Goal: Check status: Check status

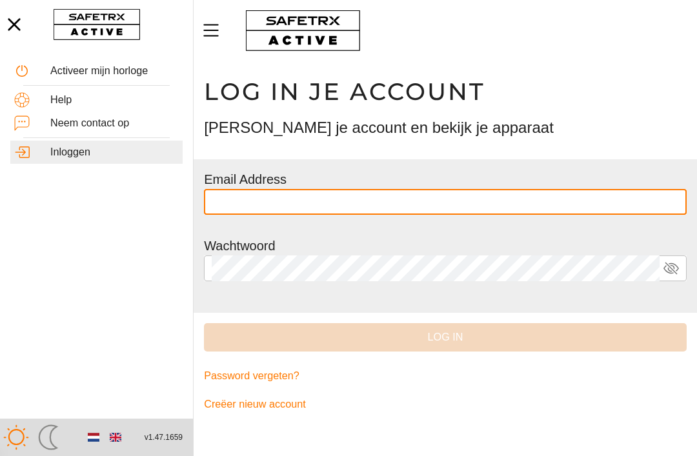
scroll to position [81, 0]
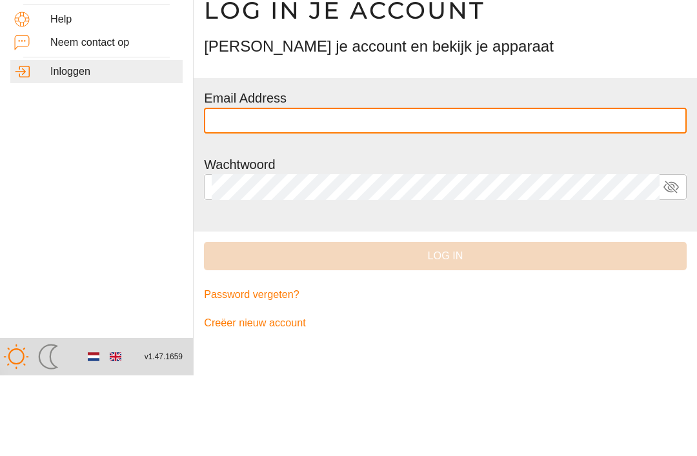
type input "**********"
click at [445, 323] on button "Log in" at bounding box center [445, 337] width 482 height 28
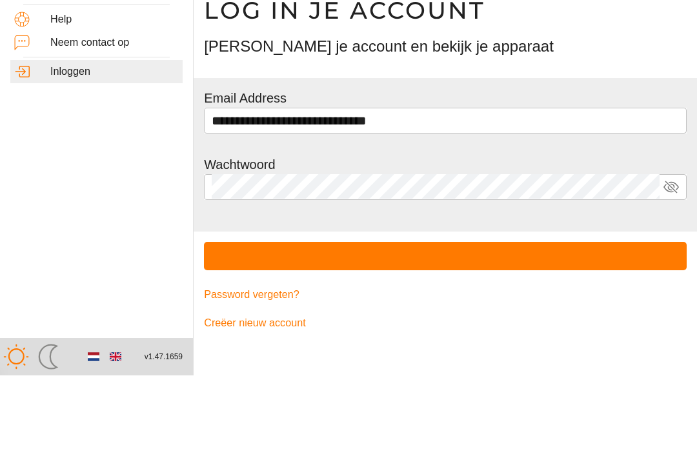
scroll to position [1, 0]
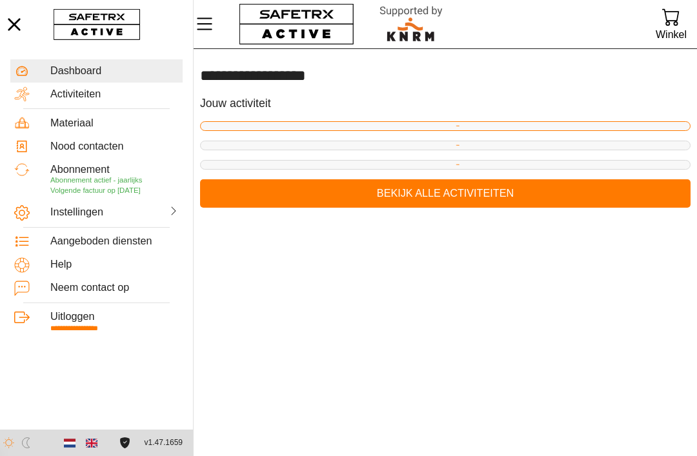
click at [448, 190] on span "Bekijk alle activiteiten" at bounding box center [445, 193] width 470 height 18
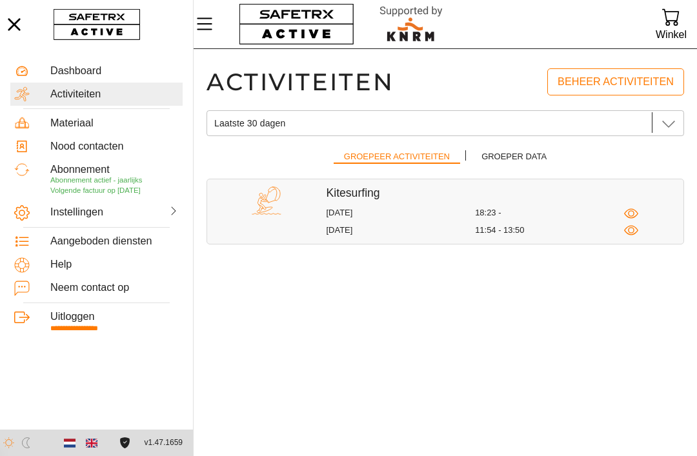
click at [83, 71] on div "Dashboard" at bounding box center [114, 71] width 128 height 12
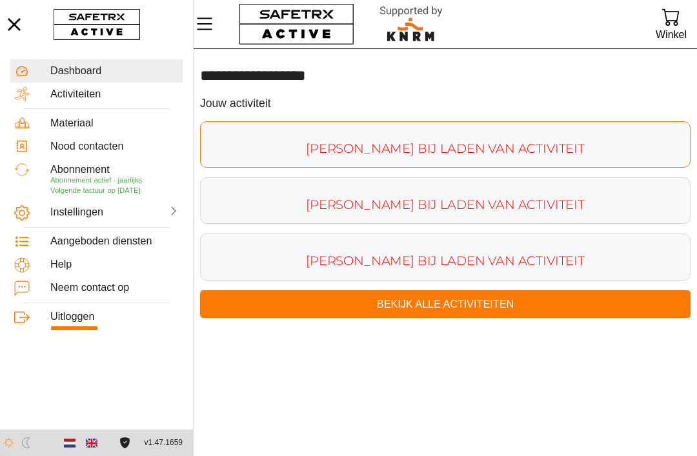
click at [433, 301] on span "Bekijk alle activiteiten" at bounding box center [445, 304] width 470 height 18
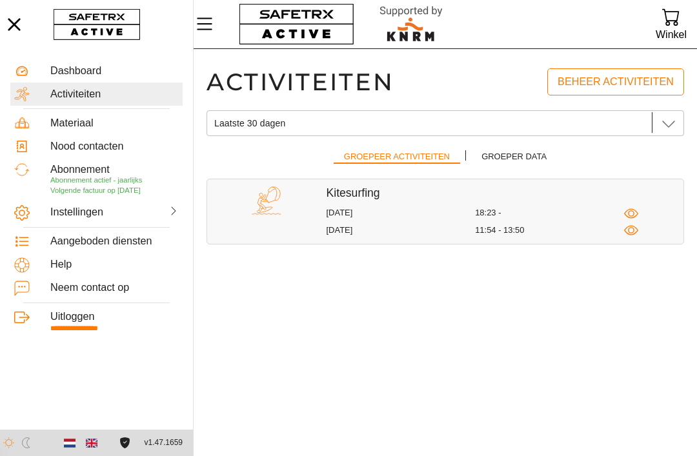
click at [675, 119] on icon at bounding box center [668, 122] width 15 height 15
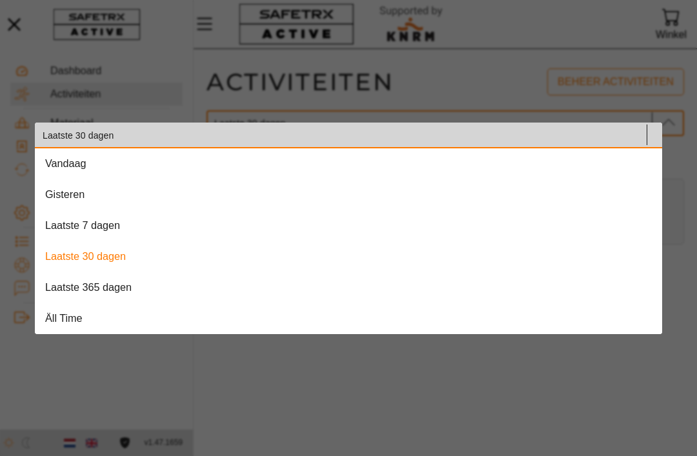
click at [60, 192] on span "Gisteren" at bounding box center [64, 194] width 39 height 12
type input "Gisteren"
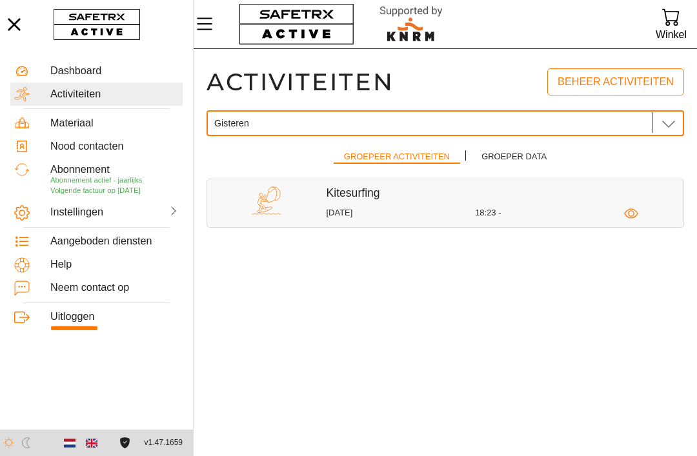
click at [353, 201] on div "Kitesurfing [DATE] 18:23 -" at bounding box center [504, 203] width 357 height 35
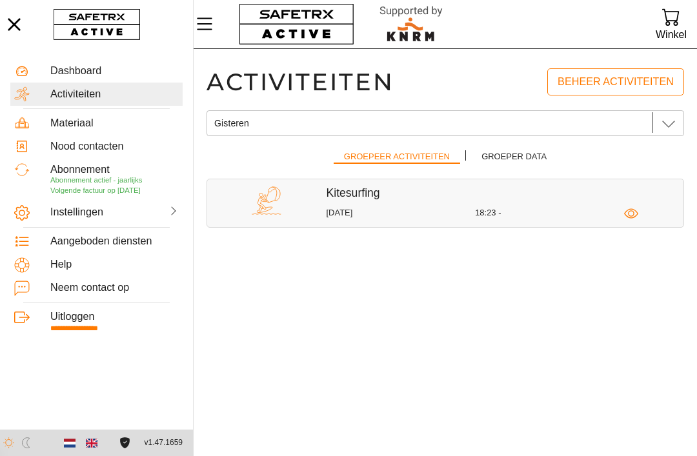
click at [373, 199] on div "Kitesurfing [DATE] 18:23 -" at bounding box center [504, 203] width 357 height 35
click at [637, 215] on icon "button" at bounding box center [631, 213] width 14 height 14
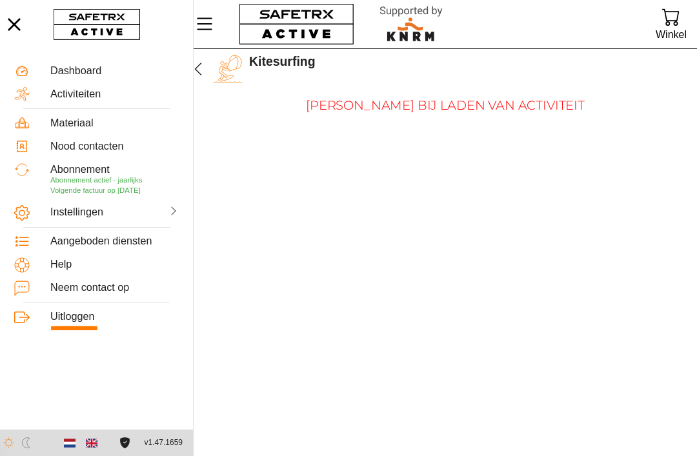
click at [78, 65] on div "Dashboard" at bounding box center [114, 71] width 128 height 12
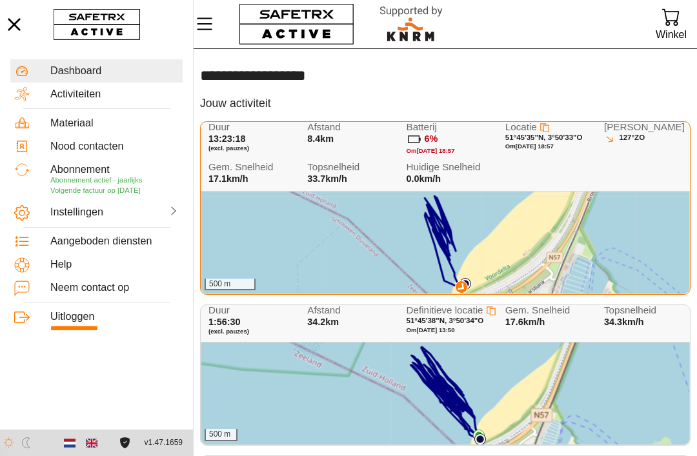
click at [624, 223] on div "500 m" at bounding box center [445, 243] width 488 height 102
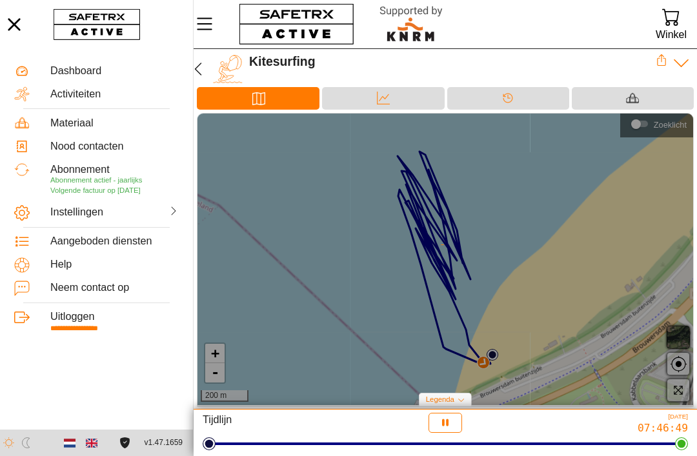
click at [446, 423] on icon "button" at bounding box center [445, 423] width 6 height 8
